Goal: Information Seeking & Learning: Learn about a topic

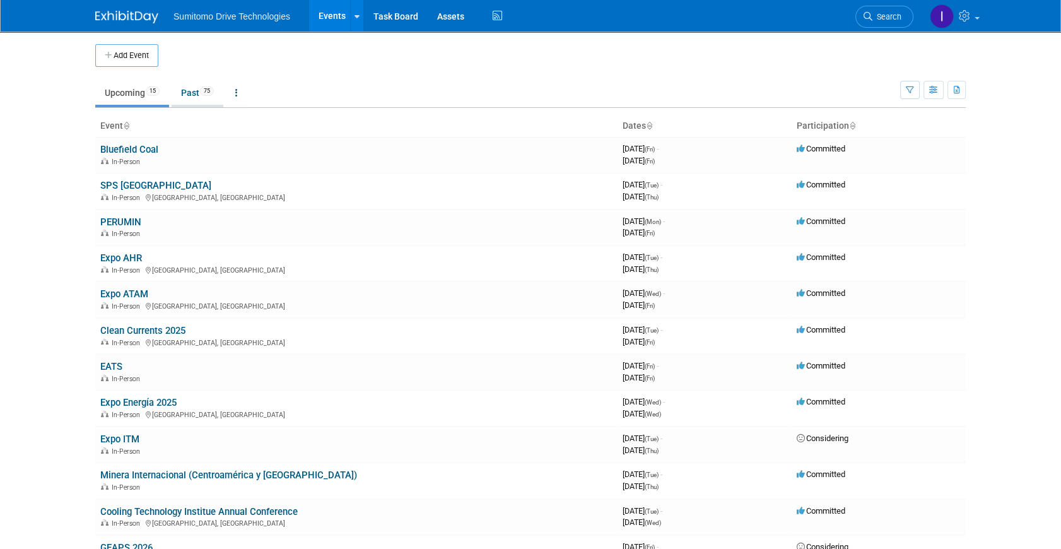
click at [196, 88] on link "Past 75" at bounding box center [198, 93] width 52 height 24
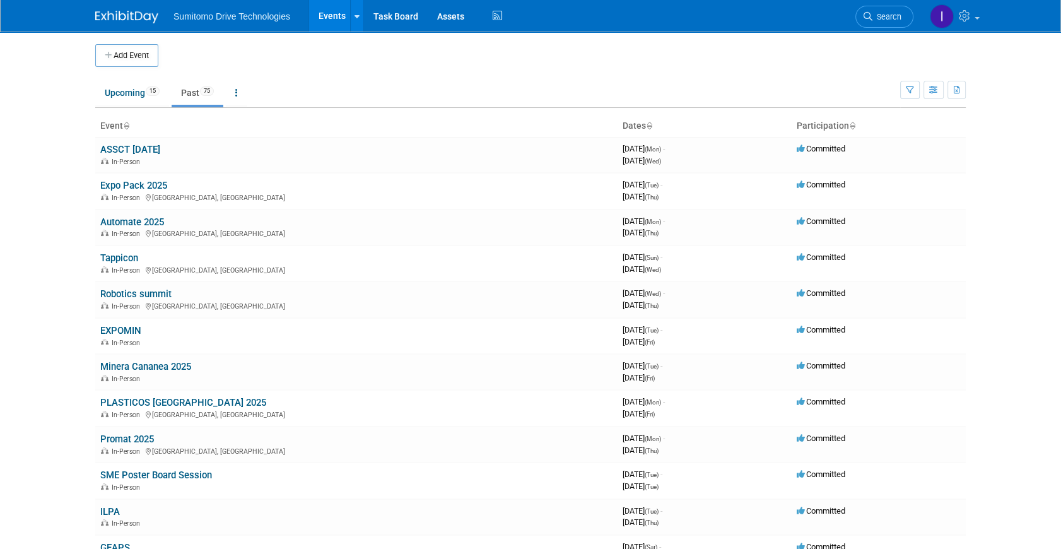
click at [149, 184] on link "Expo Pack 2025" at bounding box center [133, 185] width 67 height 11
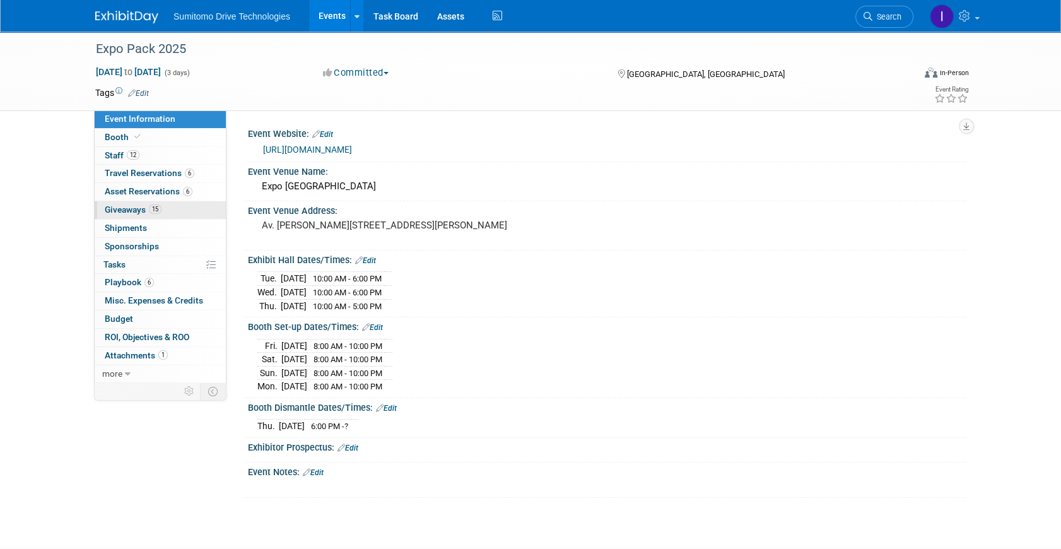
click at [157, 217] on link "15 Giveaways 15" at bounding box center [160, 210] width 131 height 18
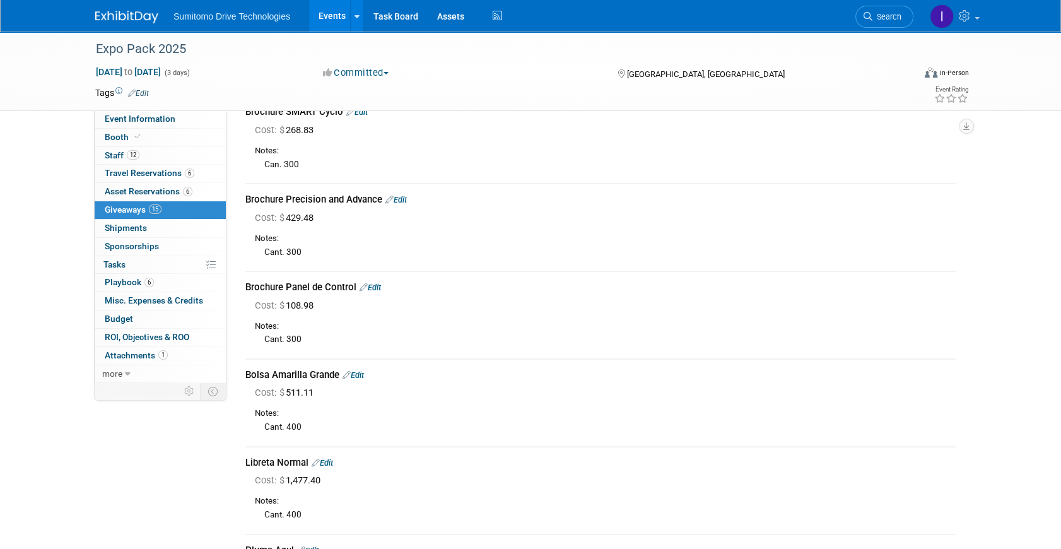
scroll to position [401, 0]
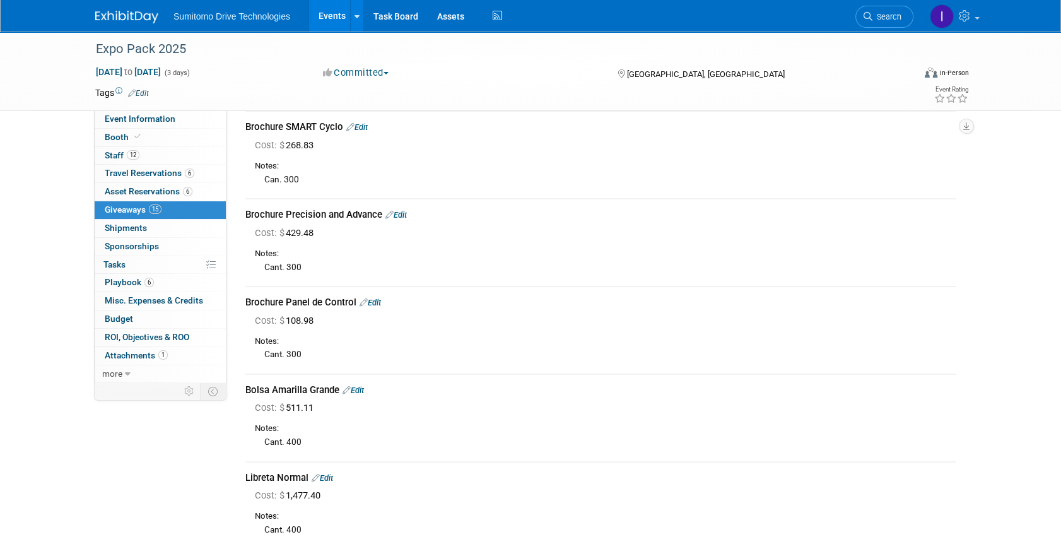
click at [608, 211] on div "Brochure Precision and Advance Edit" at bounding box center [600, 214] width 711 height 13
click at [161, 142] on link "Booth" at bounding box center [160, 138] width 131 height 18
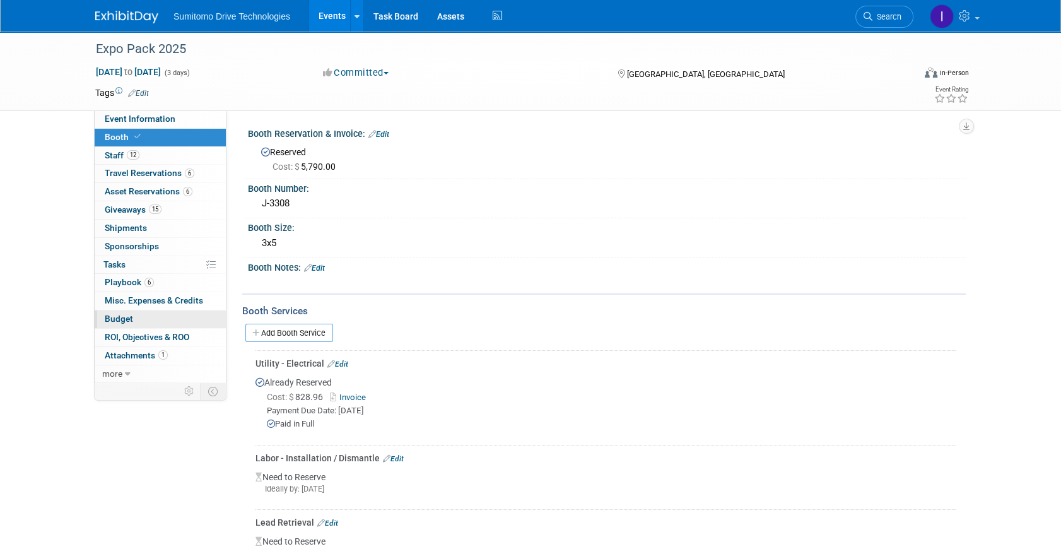
click at [136, 326] on link "Budget" at bounding box center [160, 319] width 131 height 18
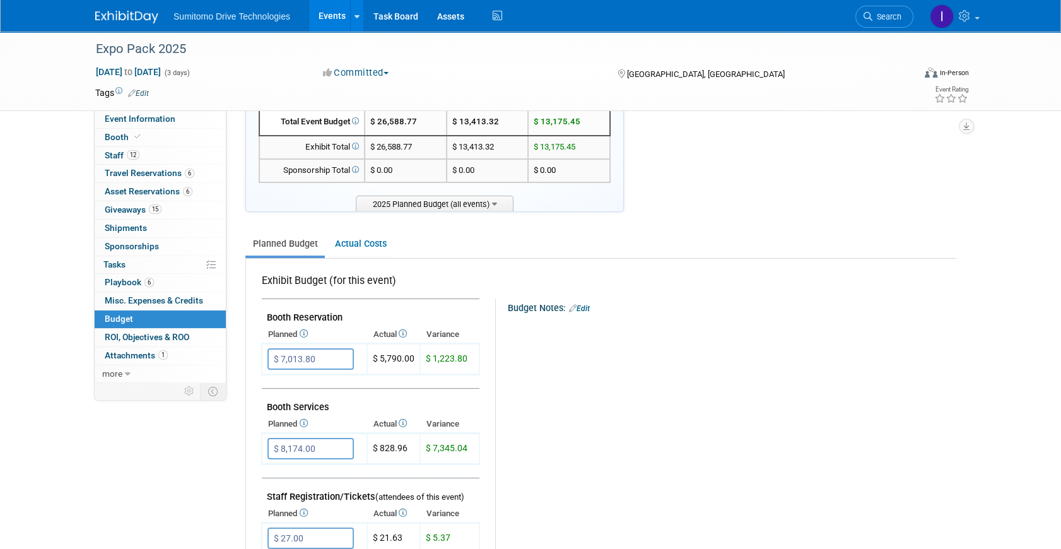
scroll to position [114, 0]
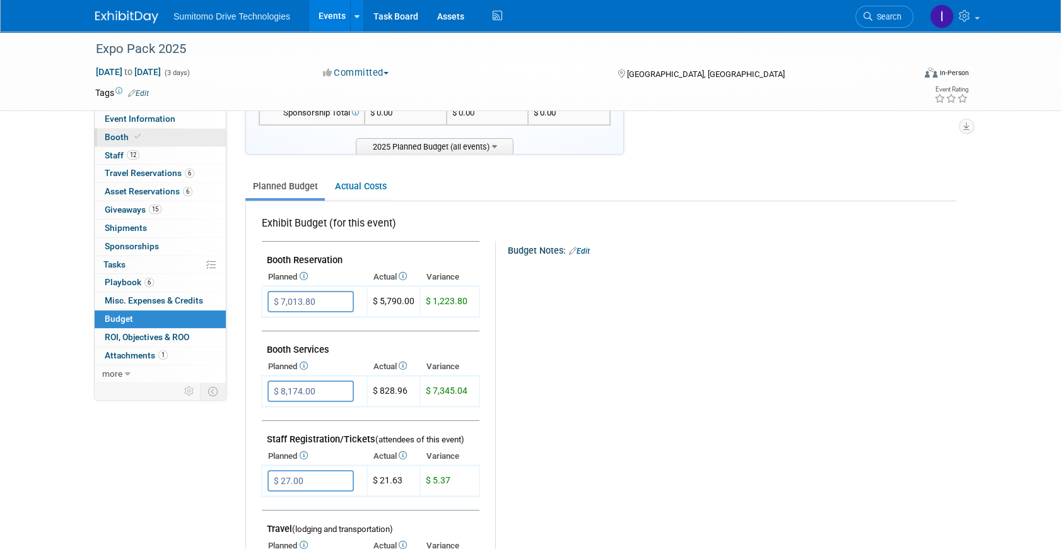
click at [140, 143] on link "Booth" at bounding box center [160, 138] width 131 height 18
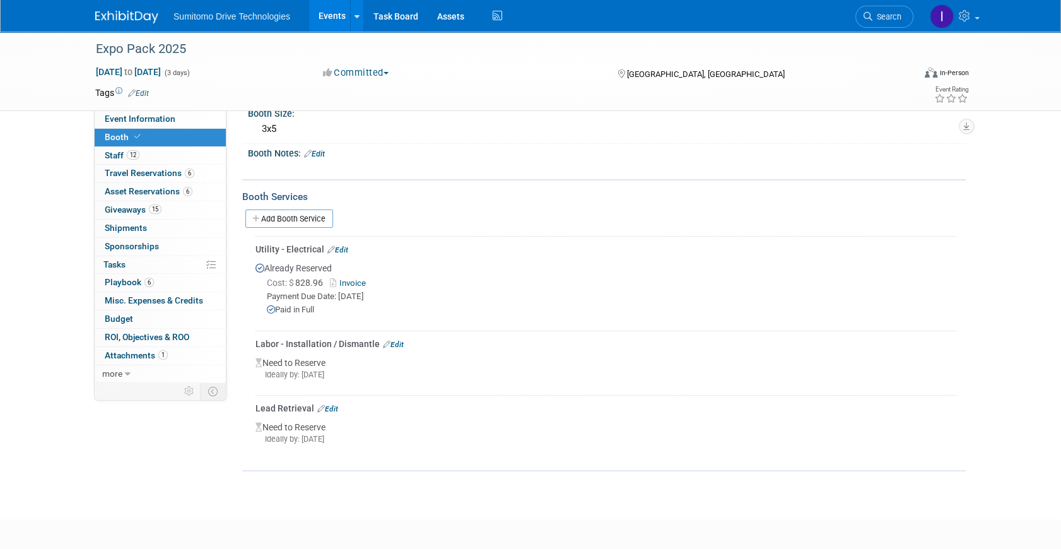
scroll to position [0, 0]
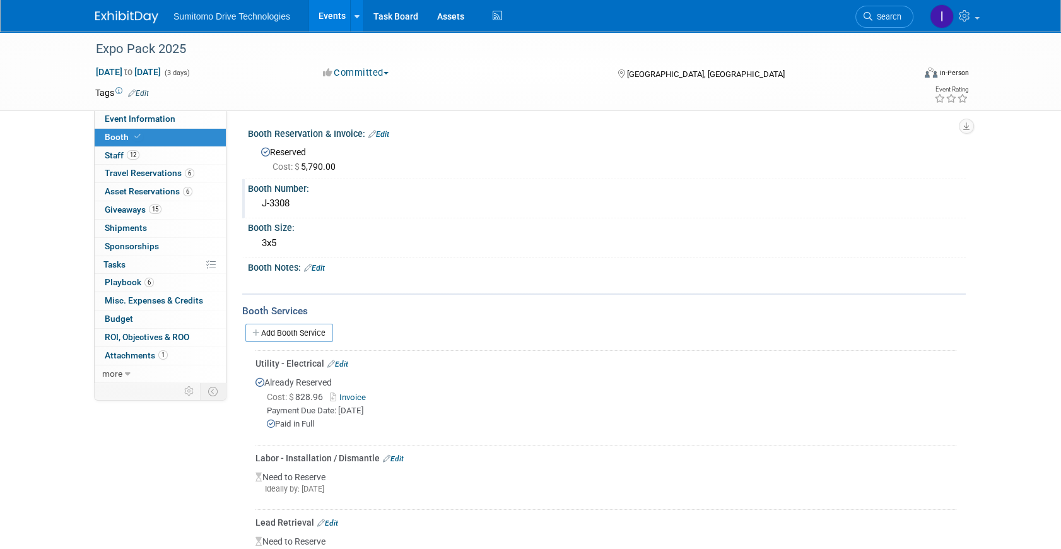
drag, startPoint x: 359, startPoint y: 158, endPoint x: 281, endPoint y: 185, distance: 82.8
click at [359, 158] on div "Cost: $ 5,790.00" at bounding box center [608, 165] width 695 height 15
click at [155, 192] on span "Asset Reservations 6" at bounding box center [149, 191] width 88 height 10
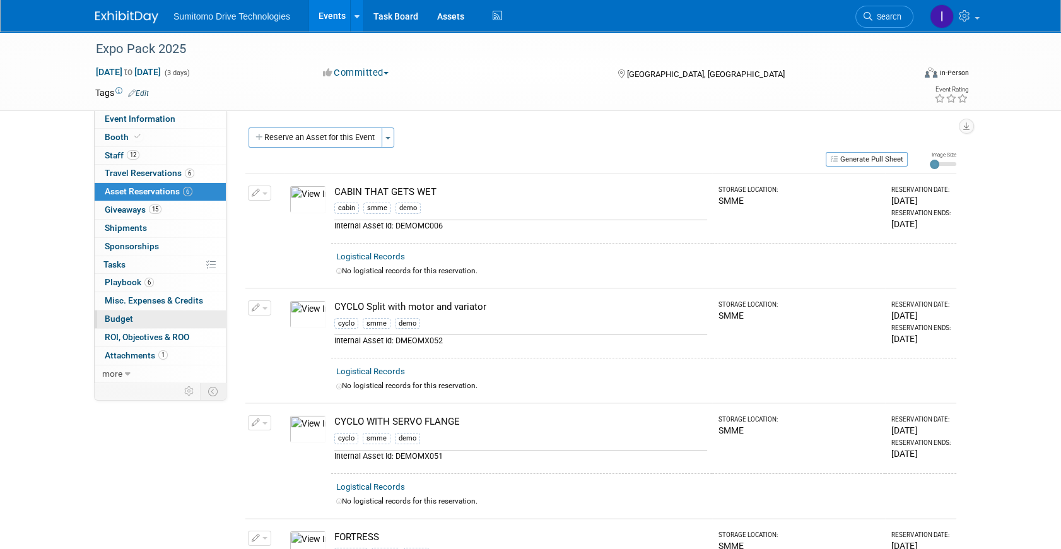
click at [137, 313] on link "Budget" at bounding box center [160, 319] width 131 height 18
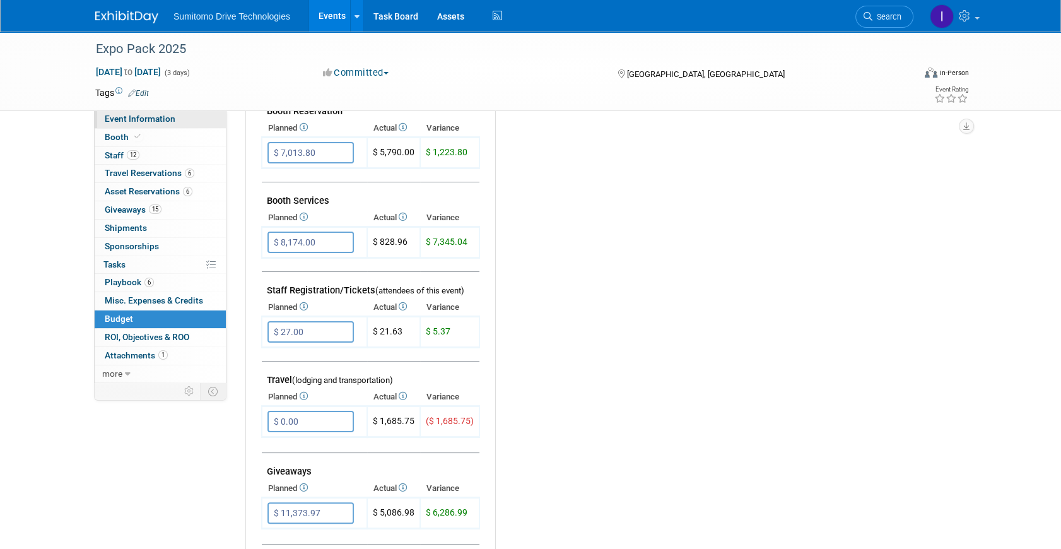
scroll to position [250, 0]
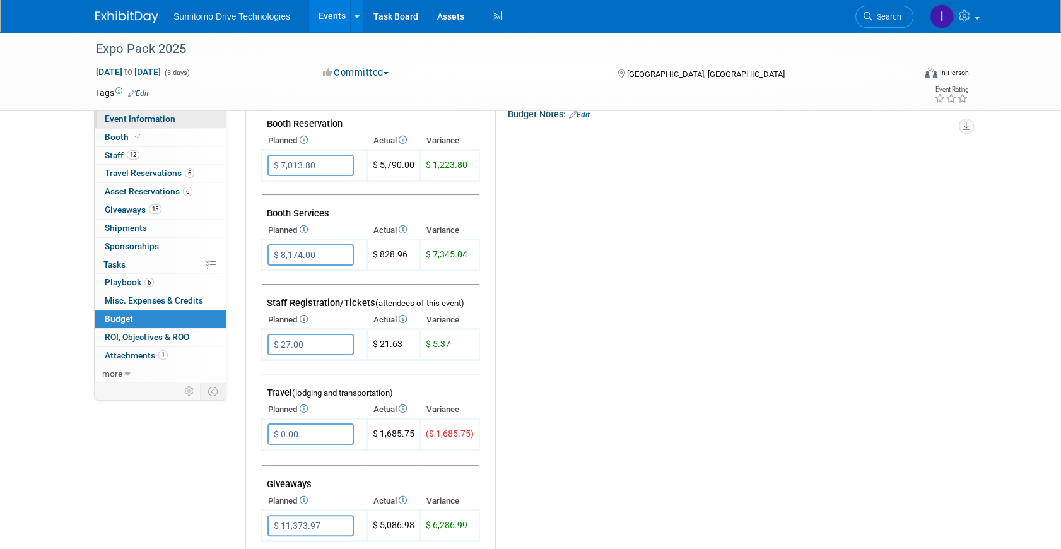
click at [108, 125] on link "Event Information" at bounding box center [160, 119] width 131 height 18
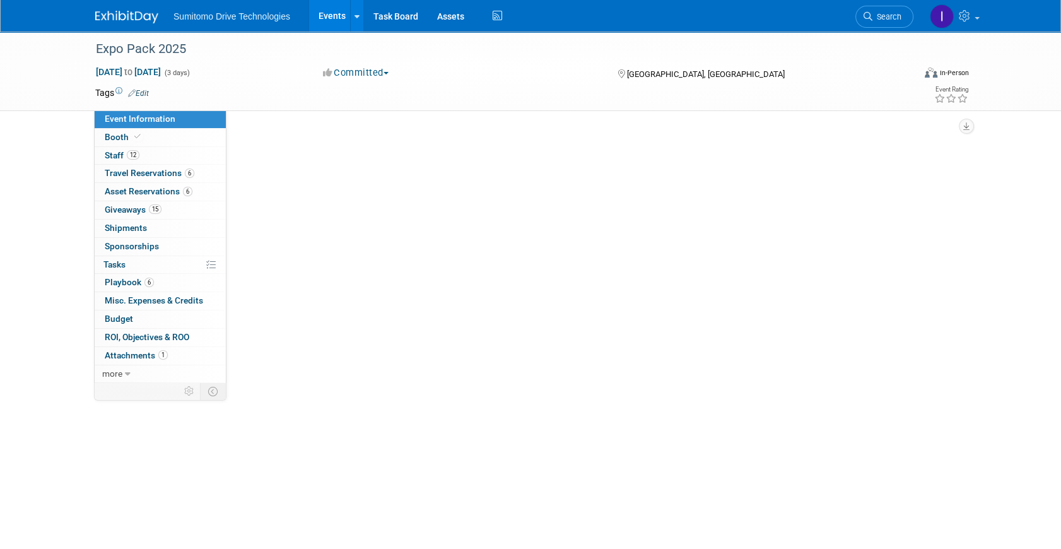
scroll to position [0, 0]
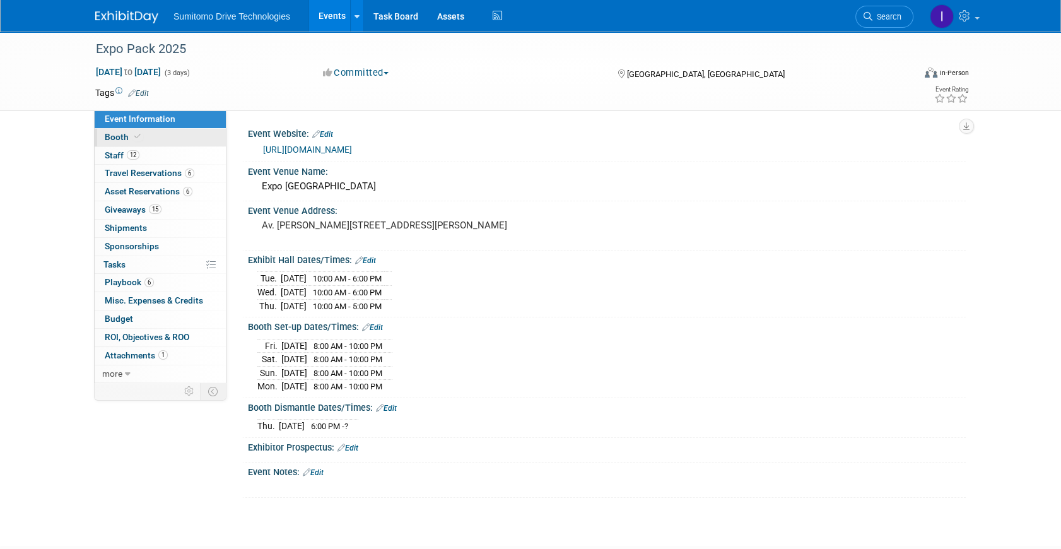
click at [109, 132] on span "Booth" at bounding box center [124, 137] width 38 height 10
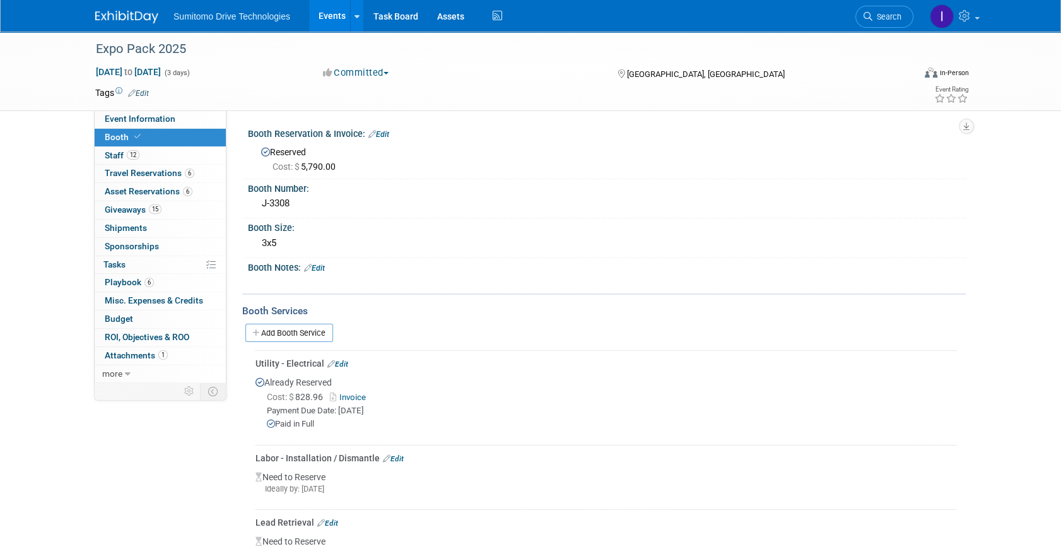
click at [387, 132] on link "Edit" at bounding box center [378, 134] width 21 height 9
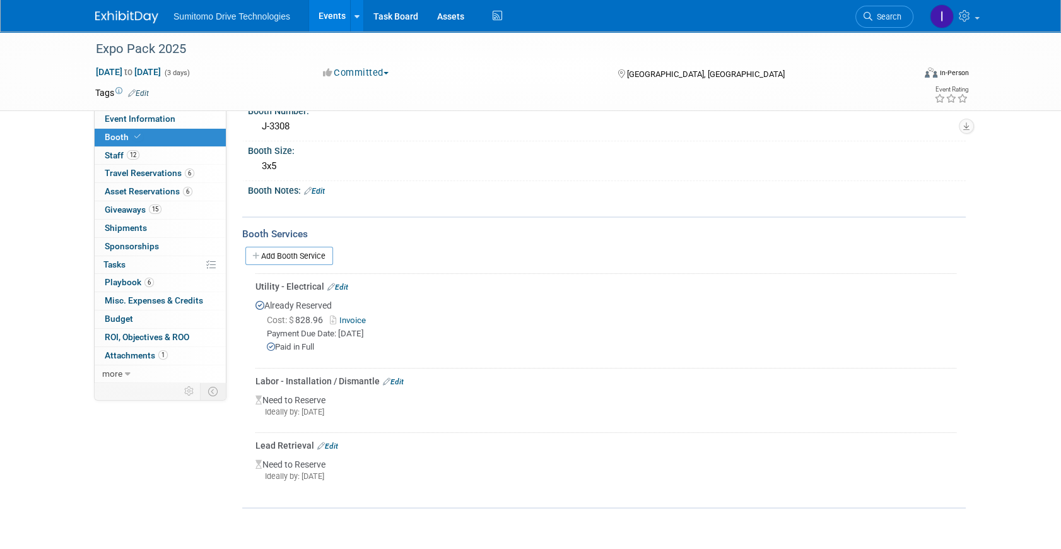
scroll to position [344, 0]
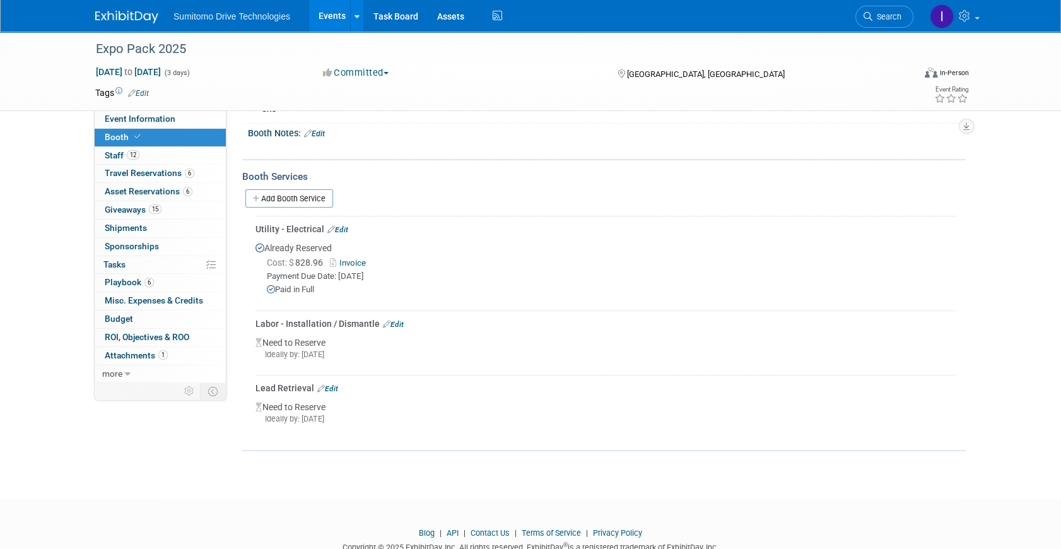
click at [342, 258] on link "Invoice" at bounding box center [350, 262] width 41 height 9
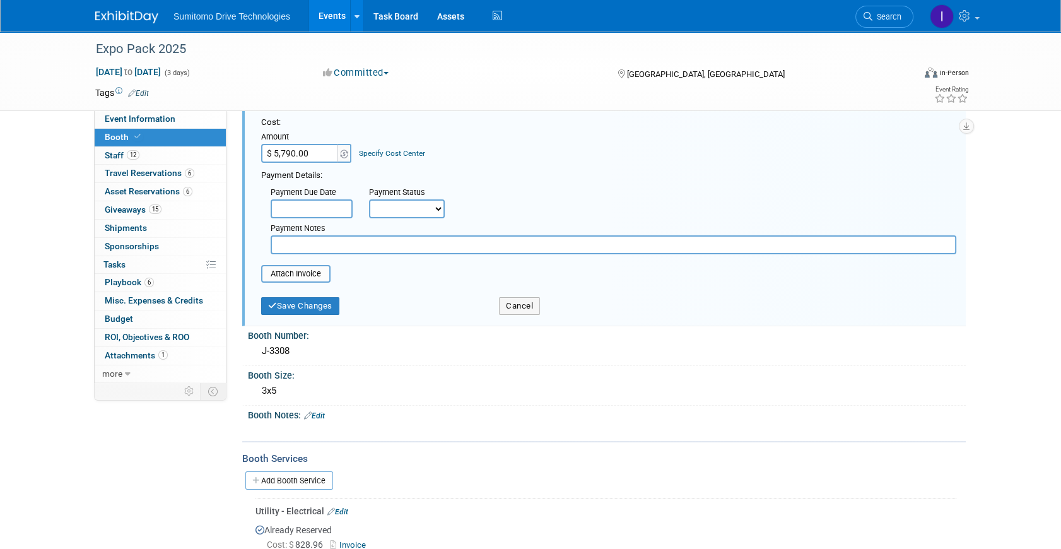
scroll to position [0, 0]
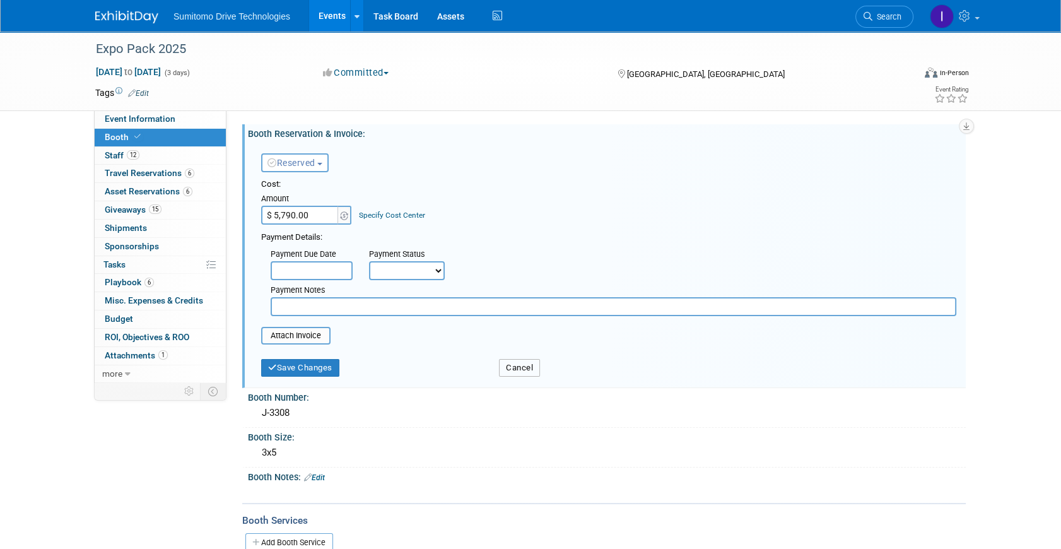
click at [509, 366] on button "Cancel" at bounding box center [519, 368] width 41 height 18
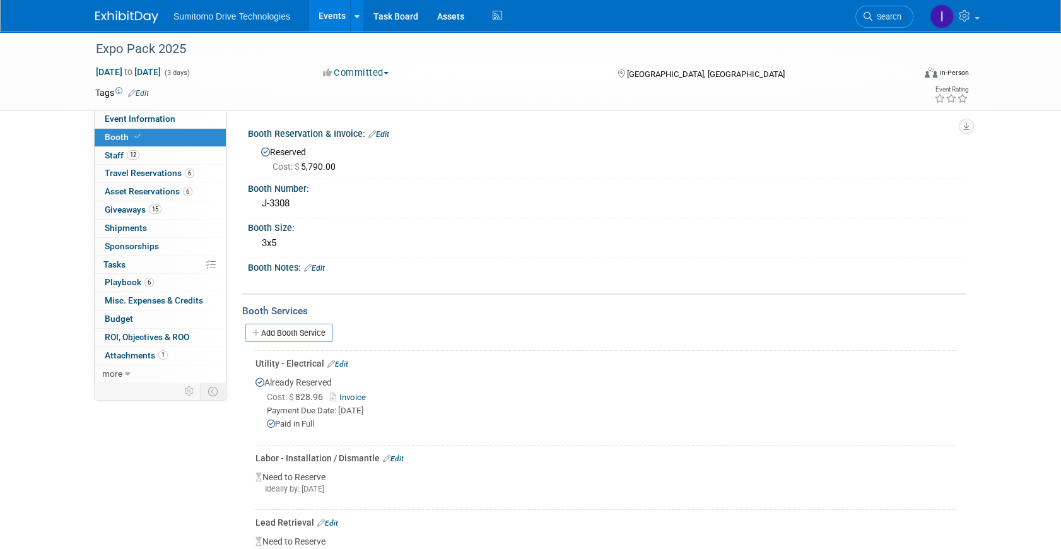
click at [356, 395] on link "Invoice" at bounding box center [350, 396] width 41 height 9
click at [138, 157] on span "12" at bounding box center [133, 154] width 13 height 9
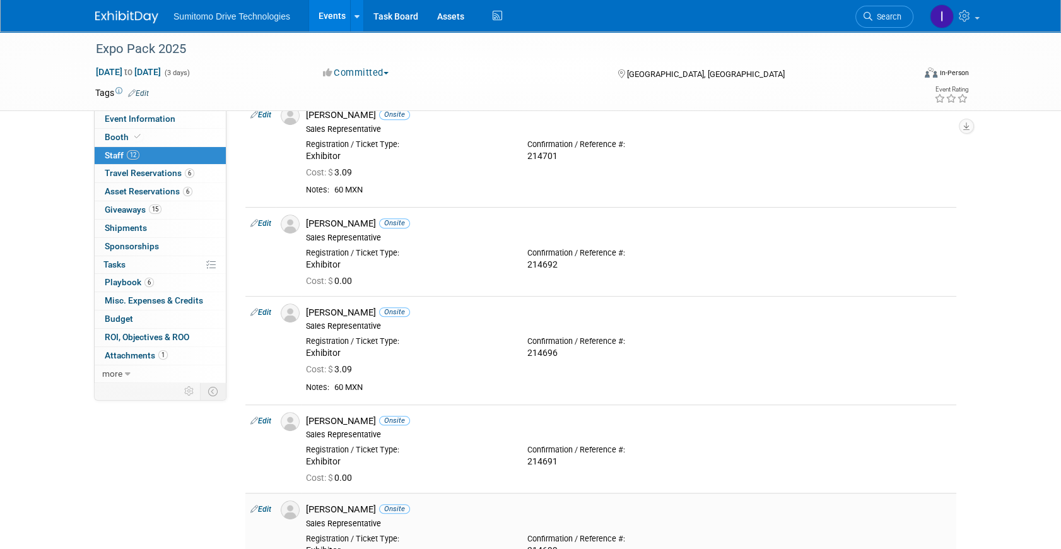
scroll to position [917, 0]
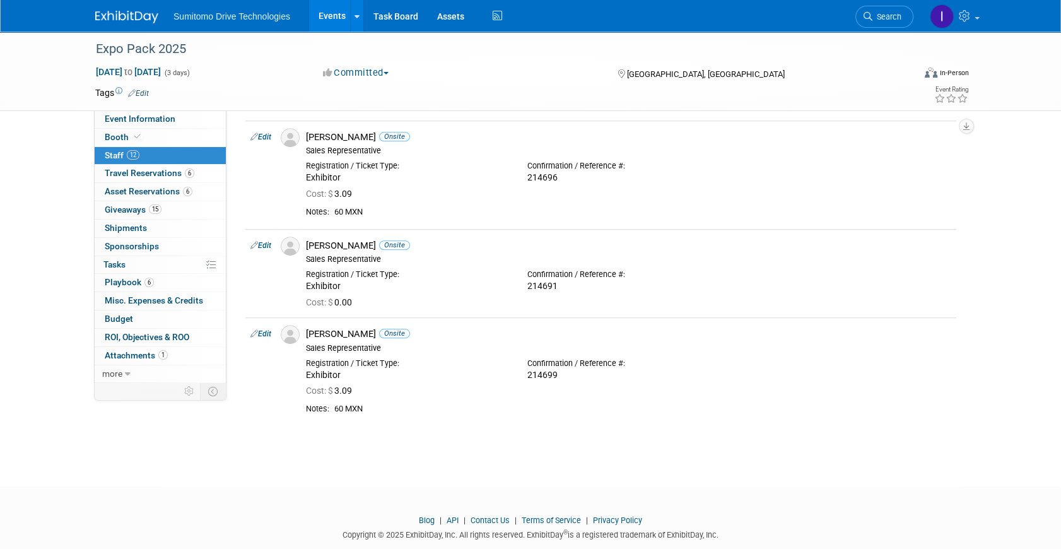
click at [314, 11] on link "Events" at bounding box center [332, 16] width 46 height 32
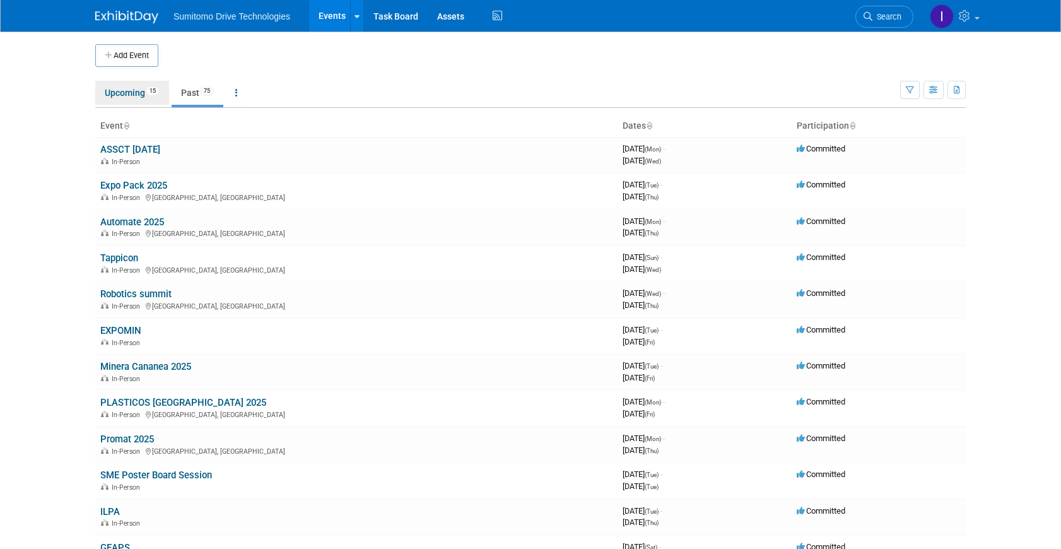
click at [136, 95] on link "Upcoming 15" at bounding box center [132, 93] width 74 height 24
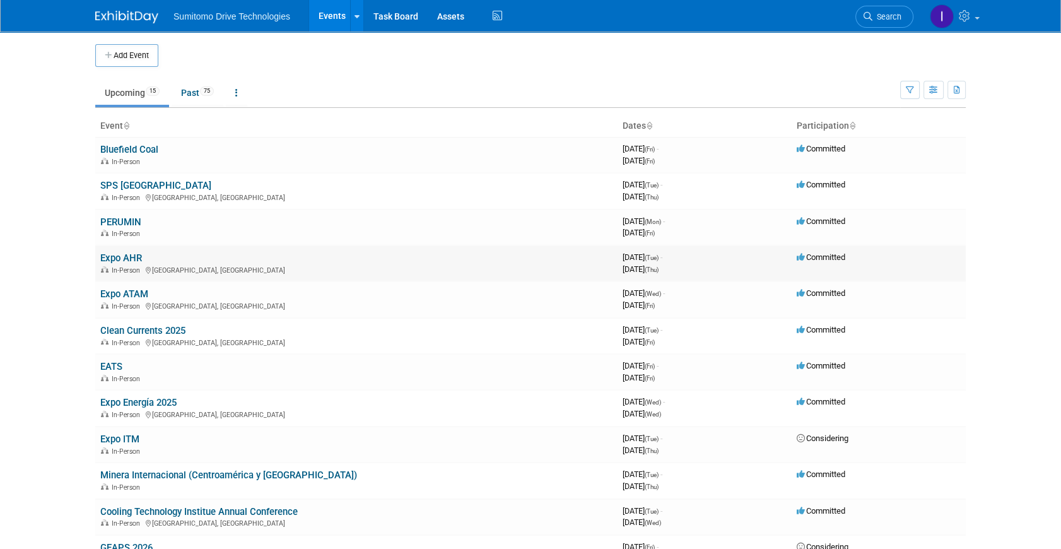
click at [130, 259] on link "Expo AHR" at bounding box center [121, 257] width 42 height 11
click at [134, 289] on link "Expo ATAM" at bounding box center [124, 293] width 48 height 11
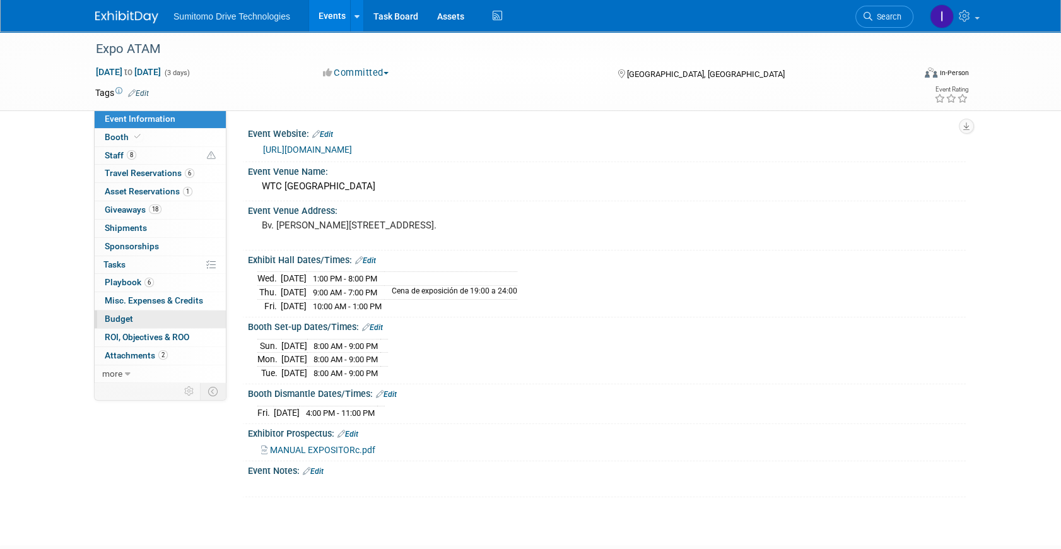
click at [136, 313] on link "Budget" at bounding box center [160, 319] width 131 height 18
